Goal: Check status

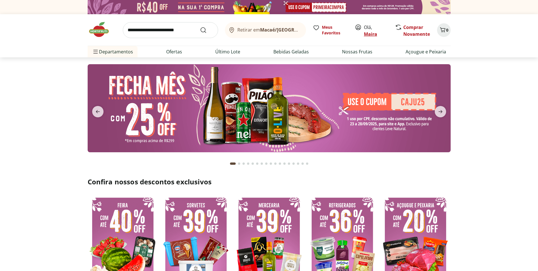
click at [368, 33] on link "Maira" at bounding box center [370, 34] width 13 height 6
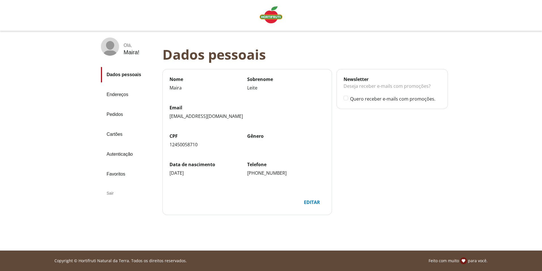
click at [116, 111] on link "Pedidos" at bounding box center [129, 114] width 57 height 15
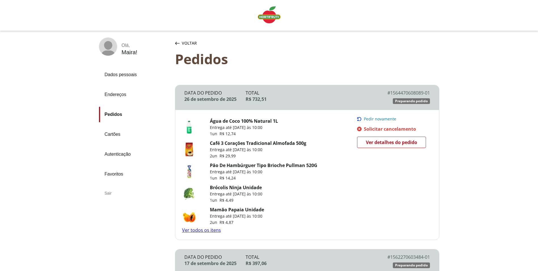
click at [398, 144] on span "Ver detalhes do pedido" at bounding box center [391, 142] width 51 height 9
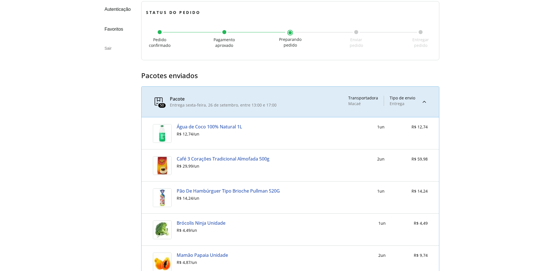
scroll to position [170, 0]
